Goal: Complete application form

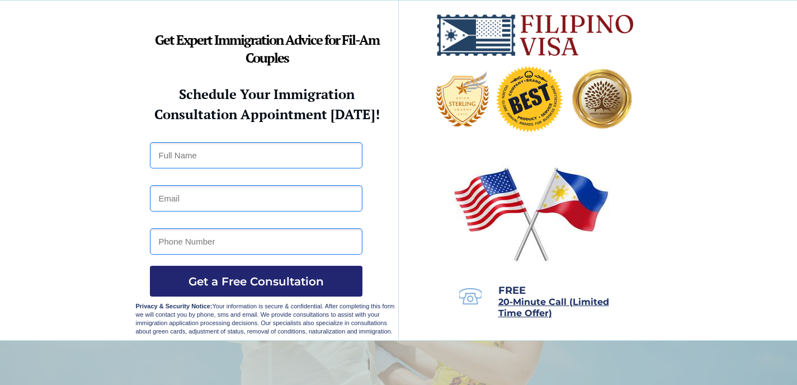
click at [219, 155] on input "text" at bounding box center [256, 155] width 213 height 26
type input "James Schell"
type input "schell.james@gmail.com"
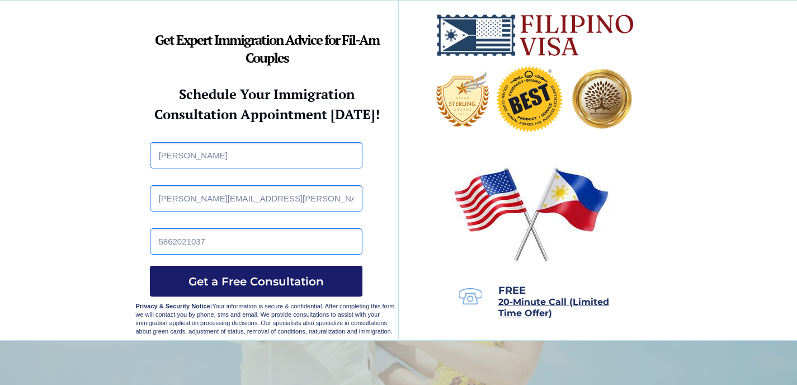
type input "5862021037"
click at [269, 280] on span "Get a Free Consultation" at bounding box center [256, 281] width 213 height 13
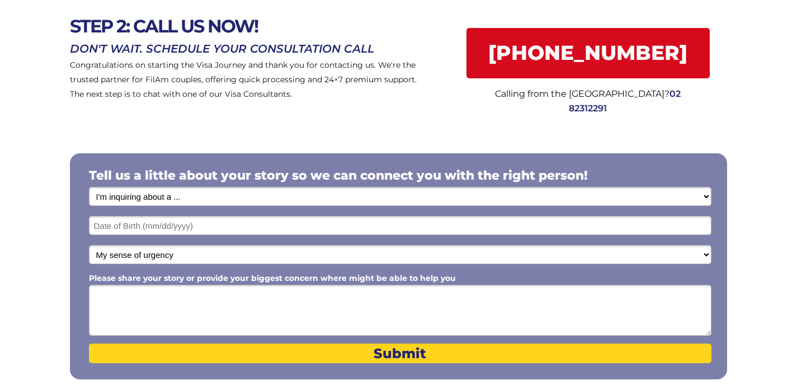
scroll to position [112, 0]
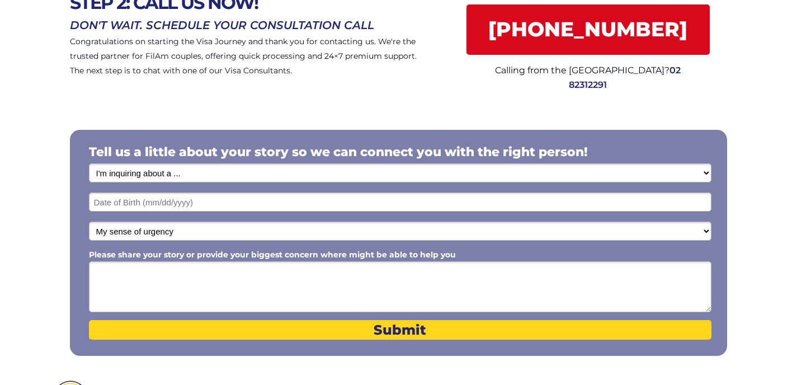
click at [703, 171] on select "I'm inquiring about a ... I don't know or other services Retirement Visa for Th…" at bounding box center [400, 172] width 623 height 19
select select "1792"
click at [89, 164] on select "I'm inquiring about a ... I don't know or other services Retirement Visa for Th…" at bounding box center [400, 172] width 623 height 19
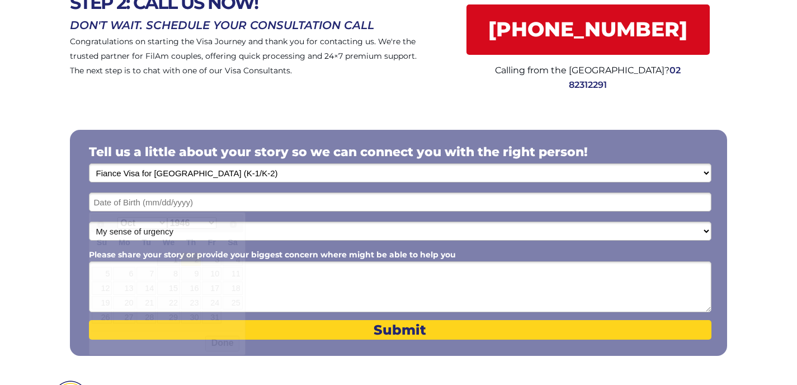
click at [191, 204] on input "text" at bounding box center [400, 202] width 623 height 19
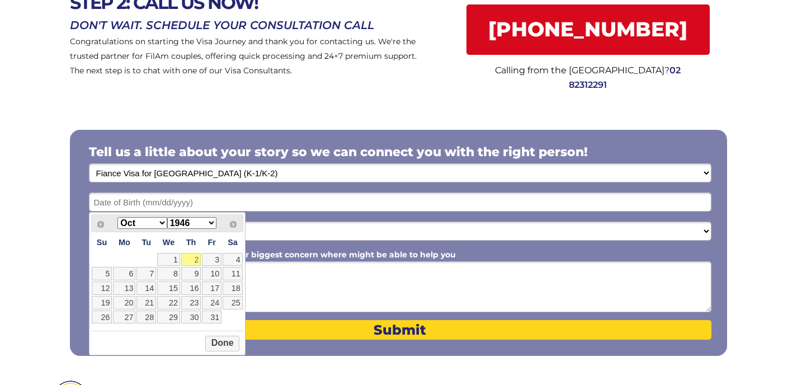
click at [212, 222] on select "1946 1947 1948 1949 1950 1951 1952 1953 1954 1955 1956 1957 1958 1959 1960 1961…" at bounding box center [191, 223] width 49 height 12
click at [165, 225] on select "Jan Feb Mar Apr May Jun Jul Aug Sep Oct Nov Dec" at bounding box center [142, 223] width 49 height 12
click at [147, 303] on link "22" at bounding box center [147, 302] width 20 height 13
type input "08/22/1972"
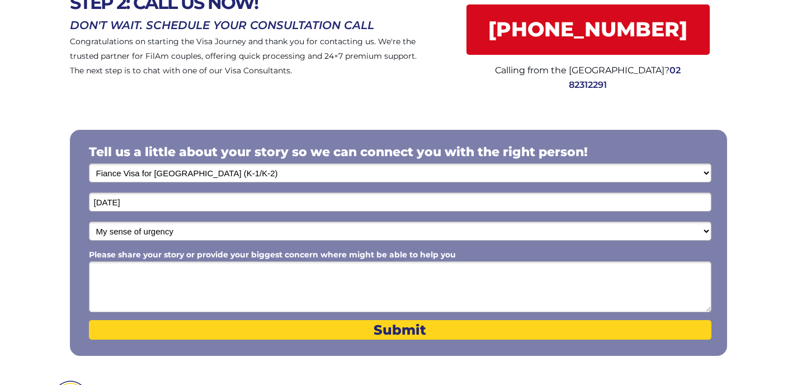
click at [701, 227] on select "My sense of urgency Low Priority - I'm just looking Medium High Priority - I ne…" at bounding box center [400, 231] width 623 height 19
select select "1803"
click at [89, 222] on select "My sense of urgency Low Priority - I'm just looking Medium High Priority - I ne…" at bounding box center [400, 231] width 623 height 19
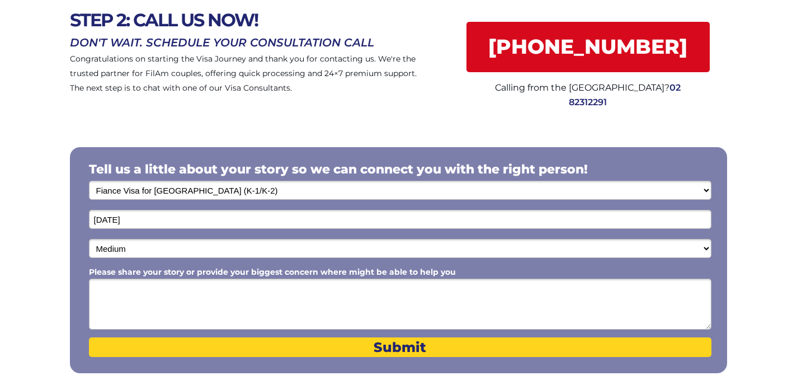
scroll to position [92, 0]
